Goal: Task Accomplishment & Management: Manage account settings

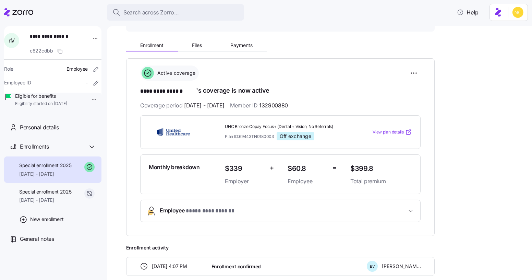
scroll to position [93, 0]
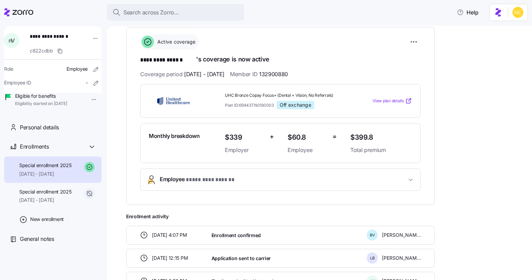
click at [444, 110] on div "**********" at bounding box center [324, 148] width 396 height 284
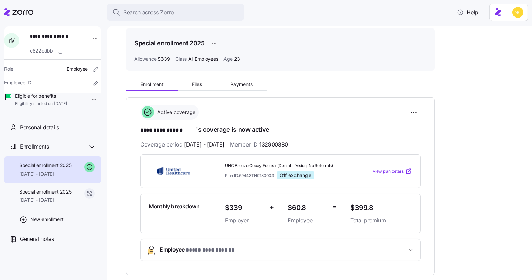
scroll to position [0, 0]
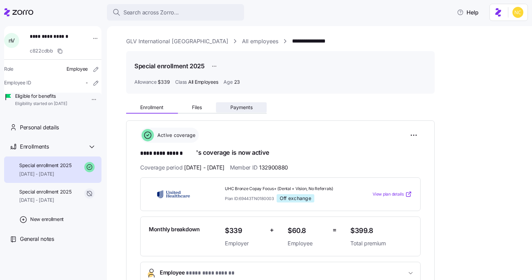
click at [239, 107] on span "Payments" at bounding box center [241, 107] width 22 height 5
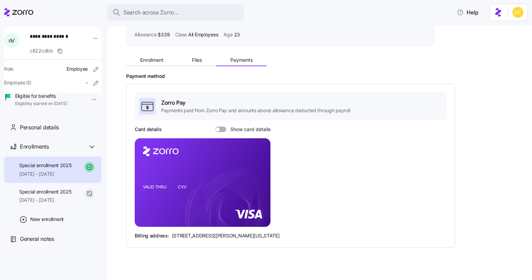
scroll to position [55, 0]
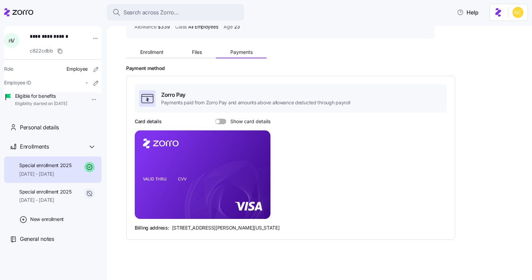
click at [220, 123] on span at bounding box center [223, 121] width 7 height 5
click at [215, 119] on input "Show card details" at bounding box center [215, 119] width 0 height 0
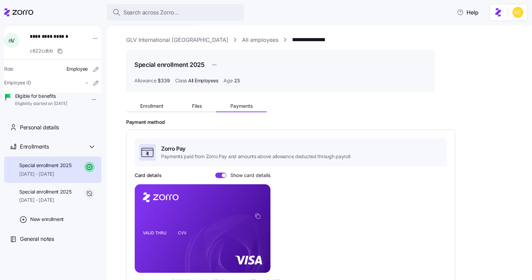
scroll to position [0, 0]
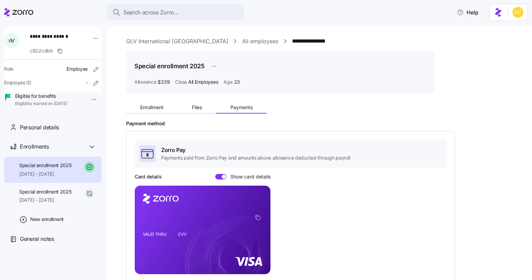
click at [453, 118] on div "Enrollment Files Payments Payment method Zorro Pay Payments paid from Zorro Pay…" at bounding box center [324, 244] width 396 height 291
click at [161, 108] on span "Enrollment" at bounding box center [151, 107] width 23 height 5
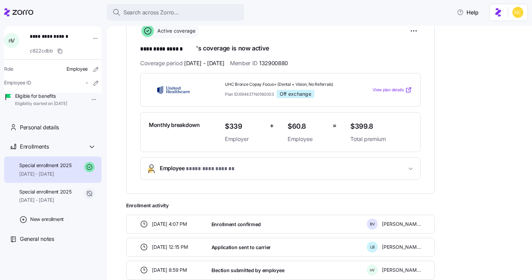
scroll to position [142, 0]
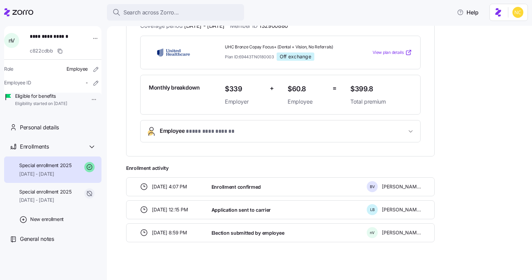
click at [328, 126] on span "**********" at bounding box center [283, 130] width 247 height 9
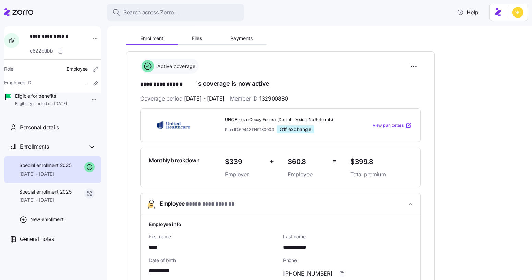
scroll to position [48, 0]
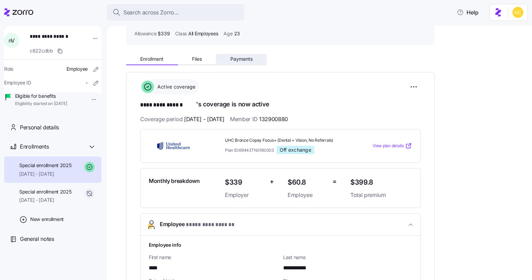
click at [248, 62] on button "Payments" at bounding box center [241, 59] width 51 height 10
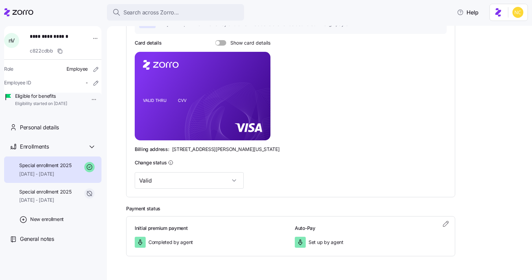
scroll to position [88, 0]
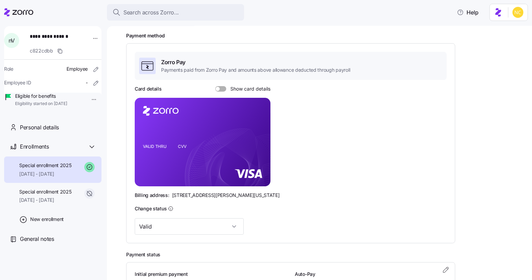
click at [220, 92] on div "Card details Show card details VALID THRU CVV Billing address: [STREET_ADDRESS]…" at bounding box center [291, 141] width 312 height 113
click at [220, 90] on span at bounding box center [223, 88] width 7 height 5
click at [215, 86] on input "Show card details" at bounding box center [215, 86] width 0 height 0
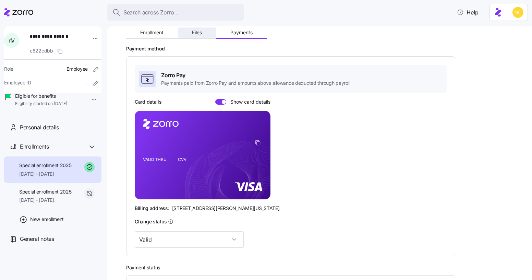
scroll to position [25, 0]
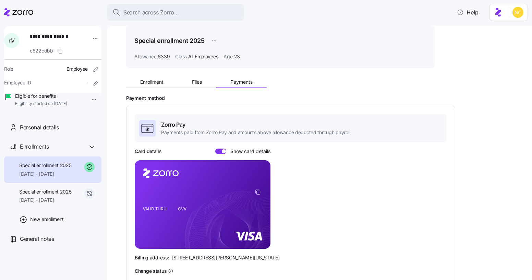
drag, startPoint x: 189, startPoint y: 75, endPoint x: 204, endPoint y: 90, distance: 21.1
click at [189, 74] on div "Enrollment Files Payments" at bounding box center [280, 81] width 308 height 14
click at [205, 89] on div "Enrollment Files Payments Payment method Zorro Pay Payments paid from Zorro Pay…" at bounding box center [324, 219] width 396 height 291
click at [201, 83] on span "Files" at bounding box center [197, 82] width 10 height 5
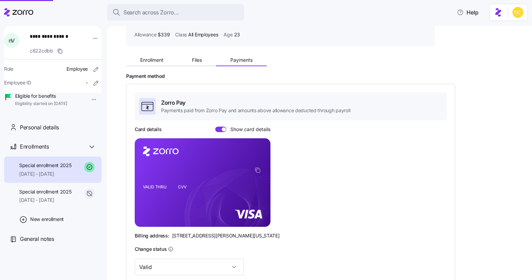
scroll to position [150, 0]
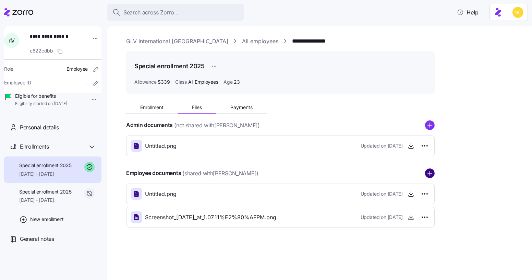
click at [430, 168] on div "Employee documents (shared with noah VONGDARAXAY )" at bounding box center [280, 173] width 308 height 10
click at [428, 169] on circle "add icon" at bounding box center [429, 173] width 9 height 9
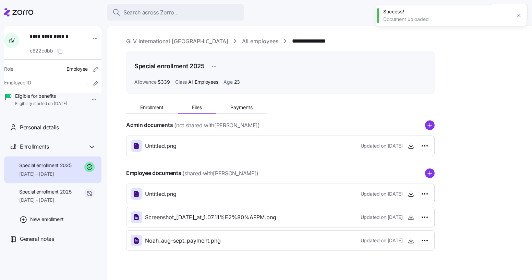
drag, startPoint x: 517, startPoint y: 13, endPoint x: 462, endPoint y: 11, distance: 55.6
click at [517, 13] on icon "button" at bounding box center [518, 15] width 5 height 5
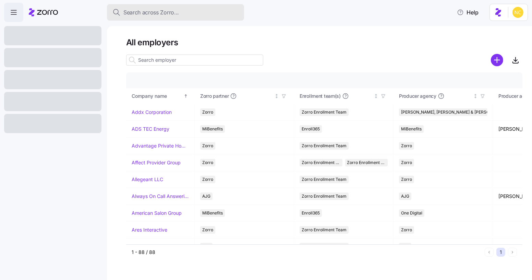
click at [169, 14] on span "Search across Zorro..." at bounding box center [151, 12] width 56 height 9
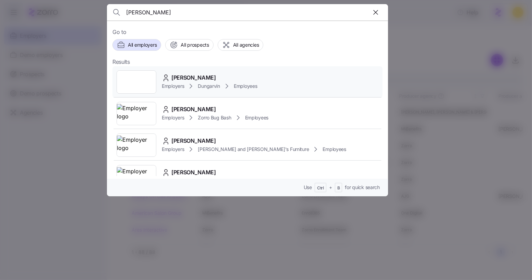
type input "[PERSON_NAME]"
click at [211, 82] on div "Employers Dungarvin Employees" at bounding box center [209, 86] width 95 height 8
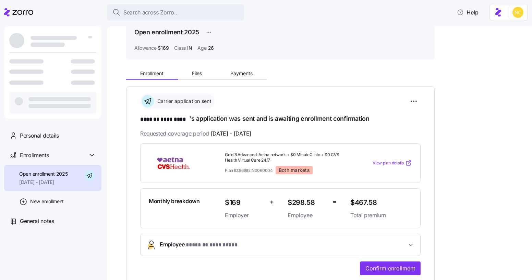
scroll to position [31, 0]
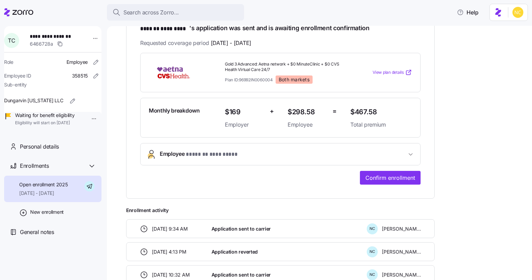
drag, startPoint x: 390, startPoint y: 140, endPoint x: 385, endPoint y: 143, distance: 5.4
click at [390, 140] on div "**********" at bounding box center [280, 119] width 280 height 132
click at [362, 148] on button "Employee * ******* ********* *" at bounding box center [281, 154] width 280 height 22
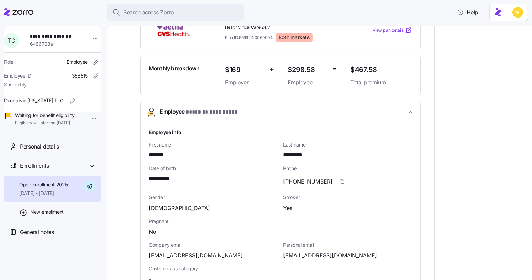
scroll to position [187, 0]
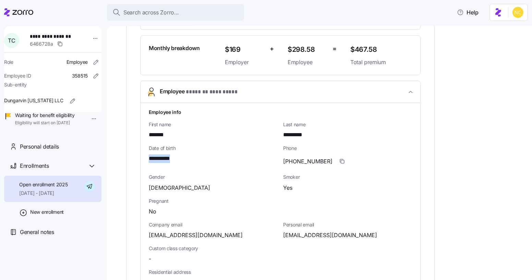
drag, startPoint x: 153, startPoint y: 158, endPoint x: 191, endPoint y: 130, distance: 47.0
click at [188, 156] on div "**********" at bounding box center [213, 158] width 129 height 9
copy span "**********"
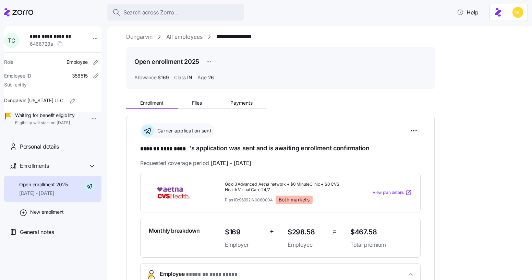
scroll to position [0, 0]
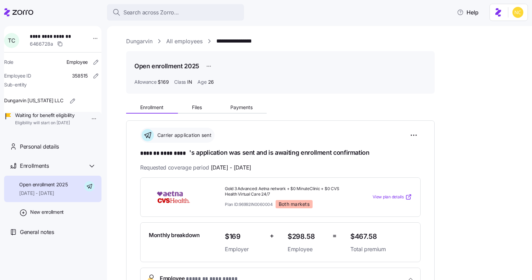
click at [152, 39] on link "Dungarvin" at bounding box center [139, 41] width 26 height 9
click at [151, 40] on link "Dungarvin" at bounding box center [139, 41] width 26 height 9
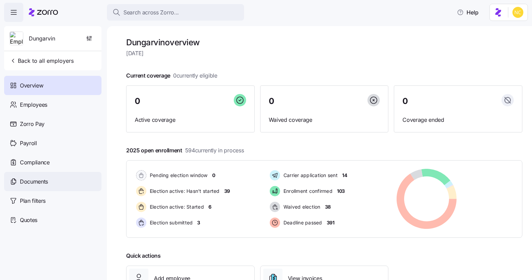
click at [32, 176] on div "Documents" at bounding box center [52, 181] width 97 height 19
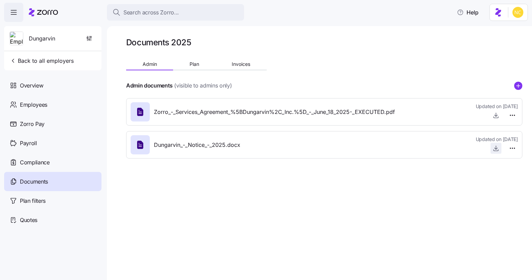
click at [496, 146] on icon "button" at bounding box center [496, 148] width 7 height 7
click at [496, 147] on icon "button" at bounding box center [496, 147] width 0 height 3
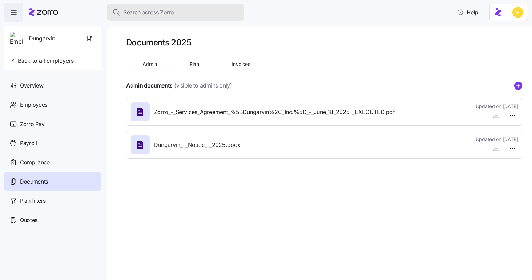
click at [158, 14] on span "Search across Zorro..." at bounding box center [151, 12] width 56 height 9
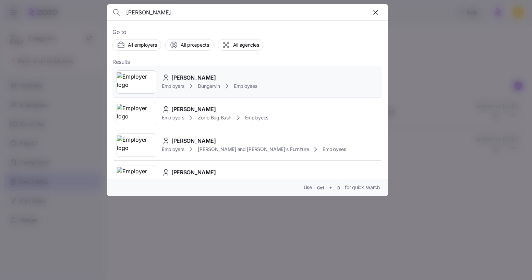
type input "[PERSON_NAME]"
click at [222, 82] on div "Employers Dungarvin Employees" at bounding box center [209, 86] width 95 height 8
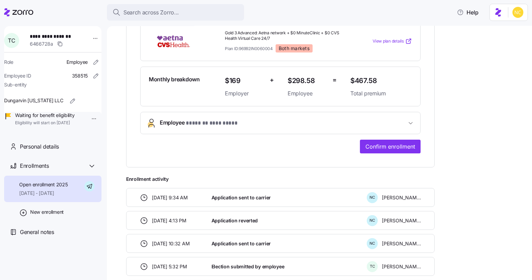
click at [350, 129] on button "Employee * ******* ********* *" at bounding box center [281, 123] width 280 height 22
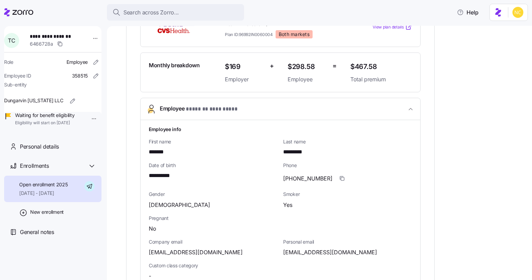
scroll to position [218, 0]
